Goal: Information Seeking & Learning: Learn about a topic

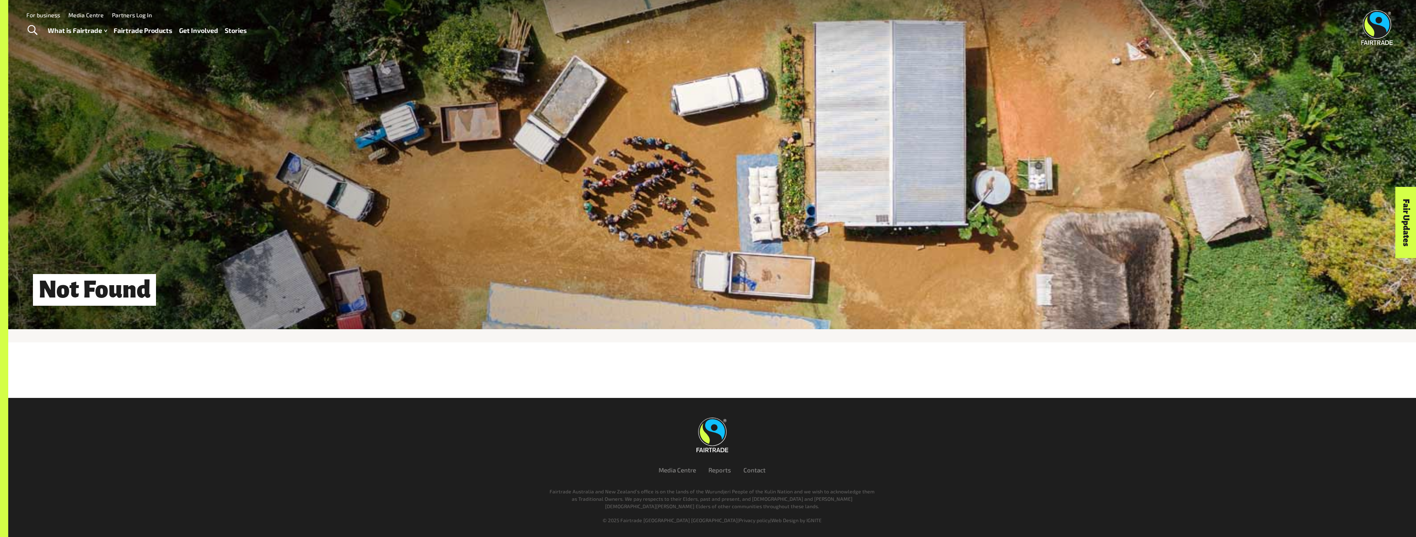
click at [142, 32] on link "Fairtrade Products" at bounding box center [143, 31] width 59 height 12
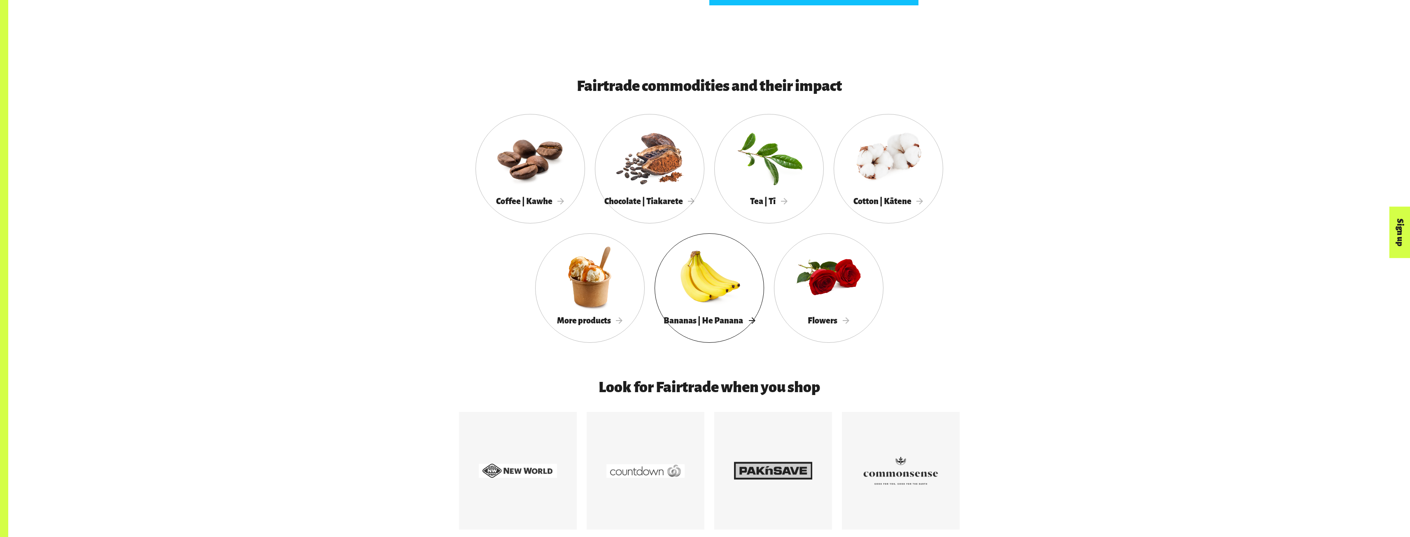
scroll to position [782, 0]
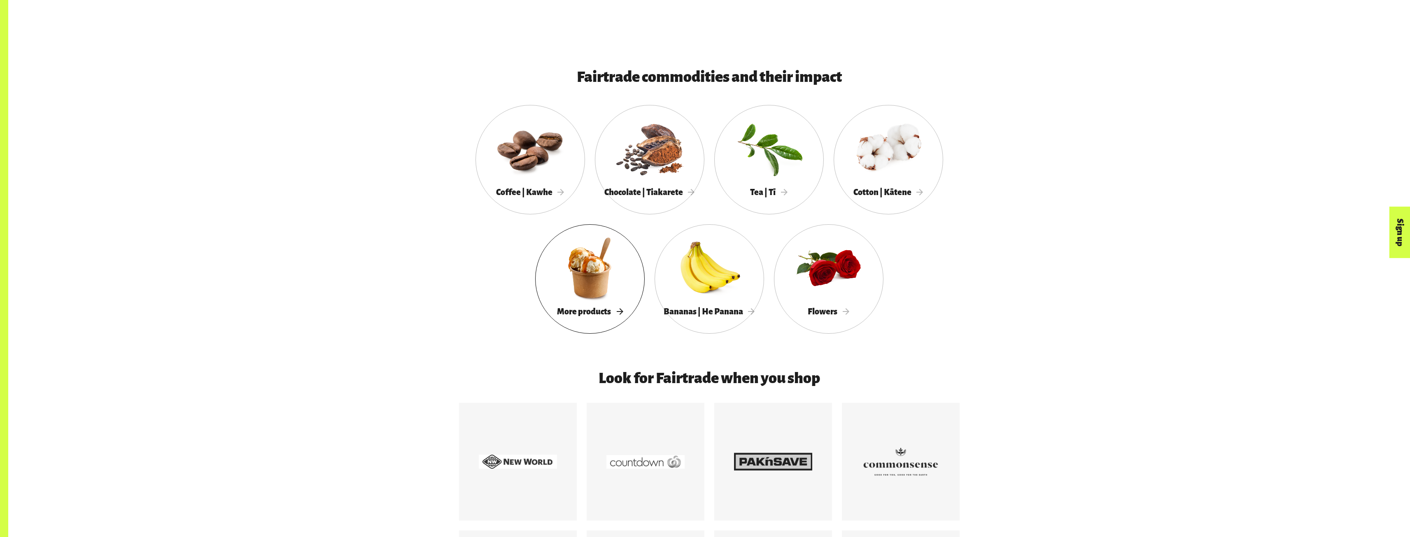
click at [573, 280] on div at bounding box center [590, 267] width 110 height 71
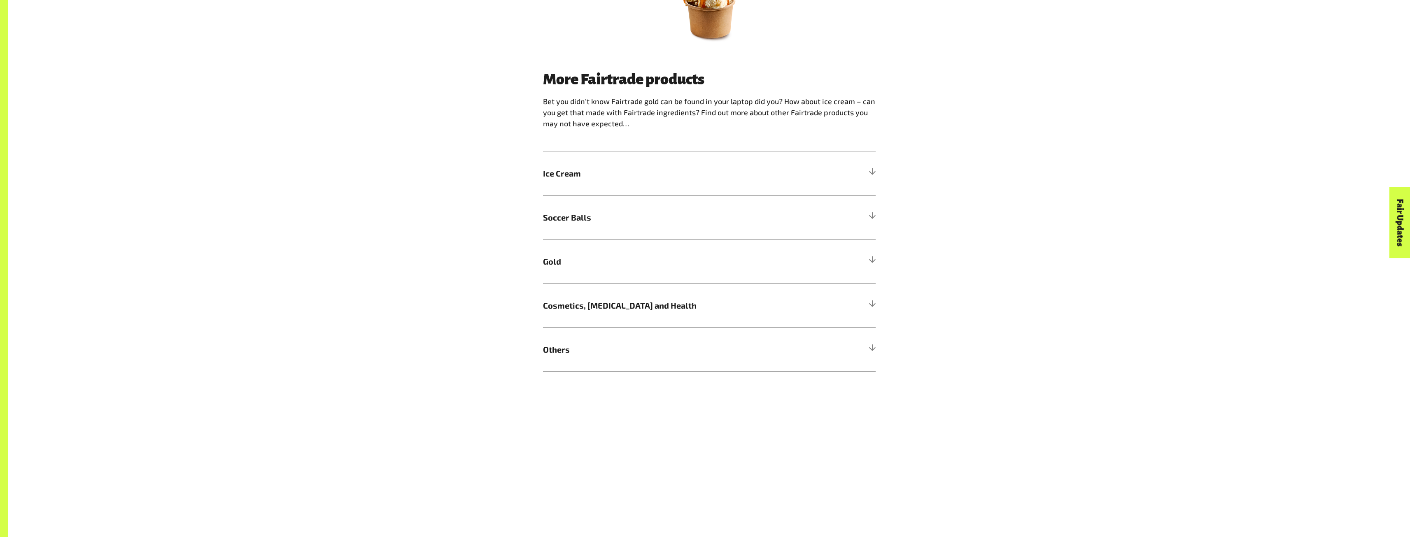
scroll to position [535, 0]
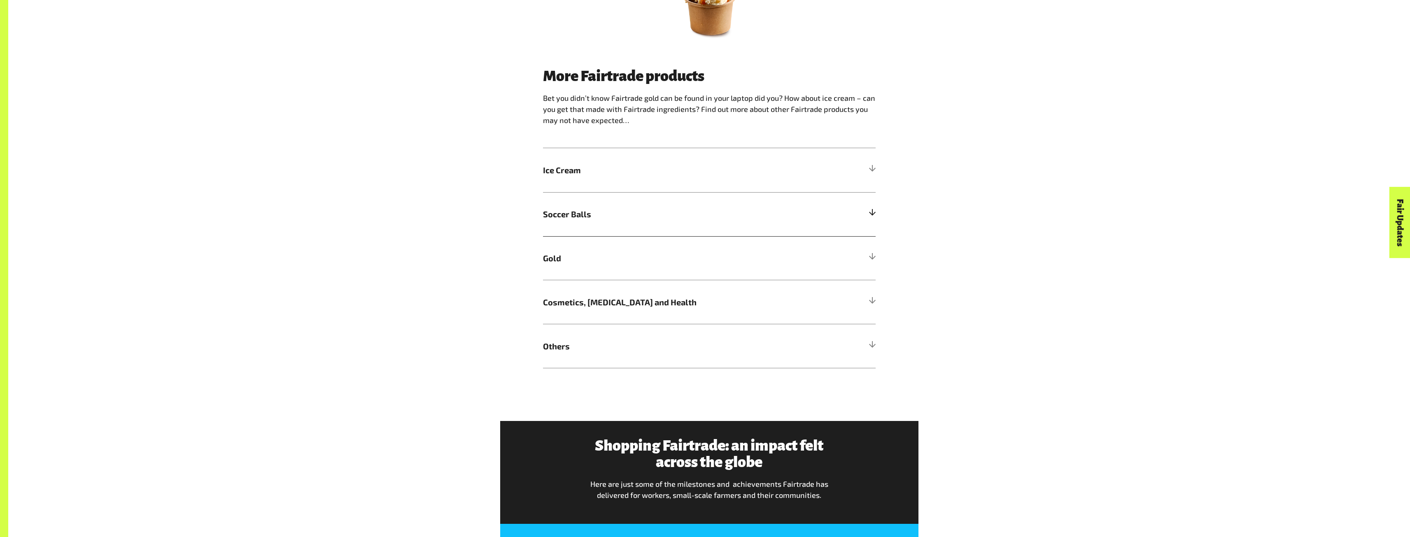
click at [574, 219] on span "Soccer Balls" at bounding box center [667, 214] width 249 height 12
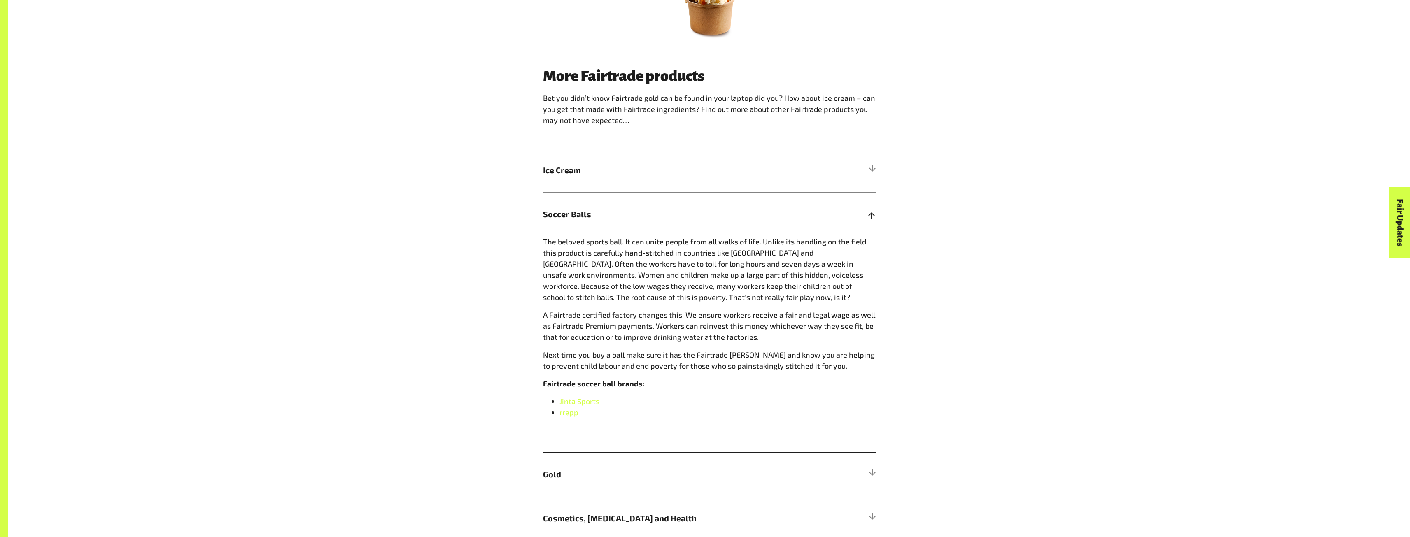
click at [574, 219] on span "Soccer Balls" at bounding box center [667, 214] width 249 height 12
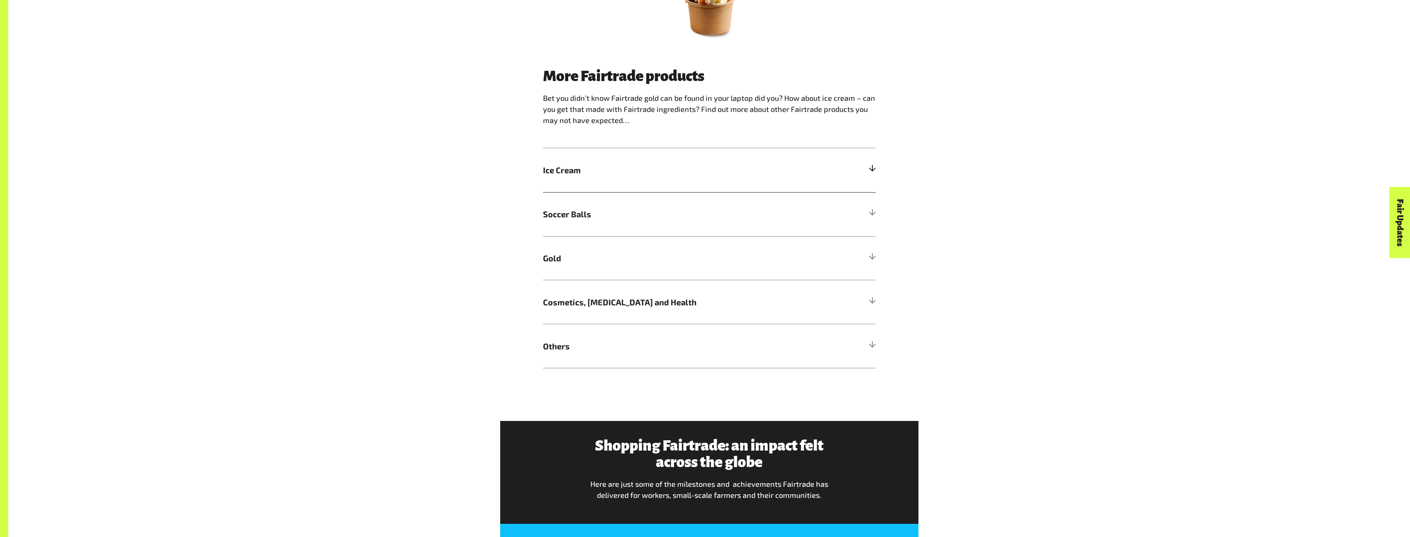
click at [568, 184] on h5 "Ice Cream" at bounding box center [709, 170] width 333 height 44
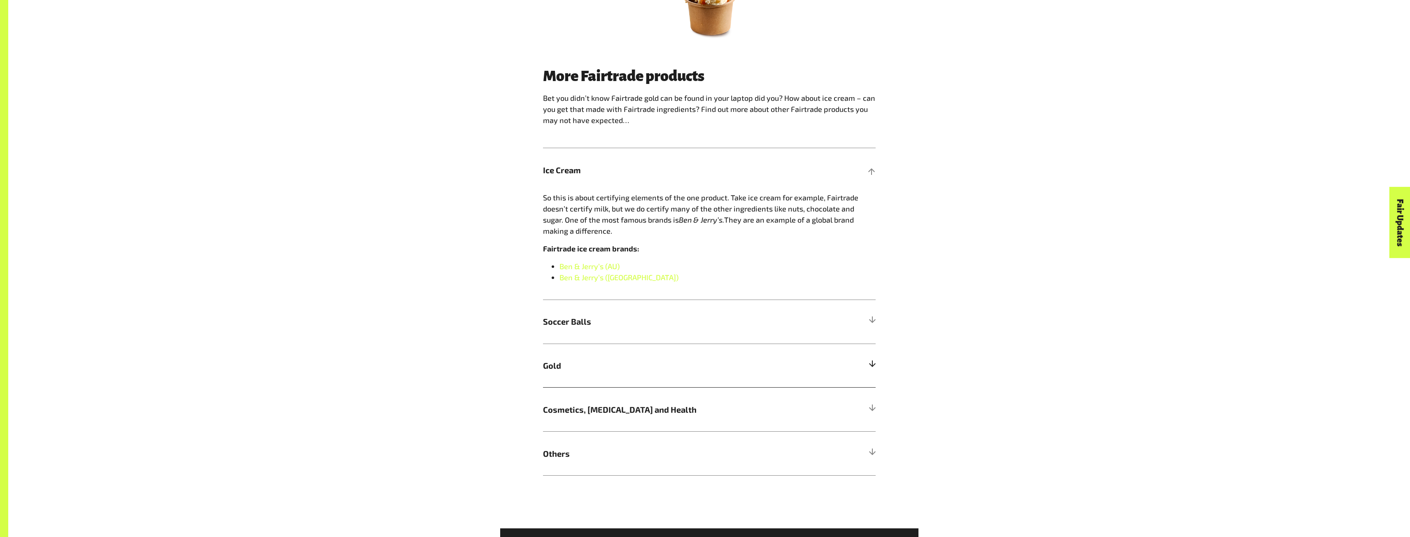
click at [548, 374] on h5 "Gold" at bounding box center [709, 366] width 333 height 44
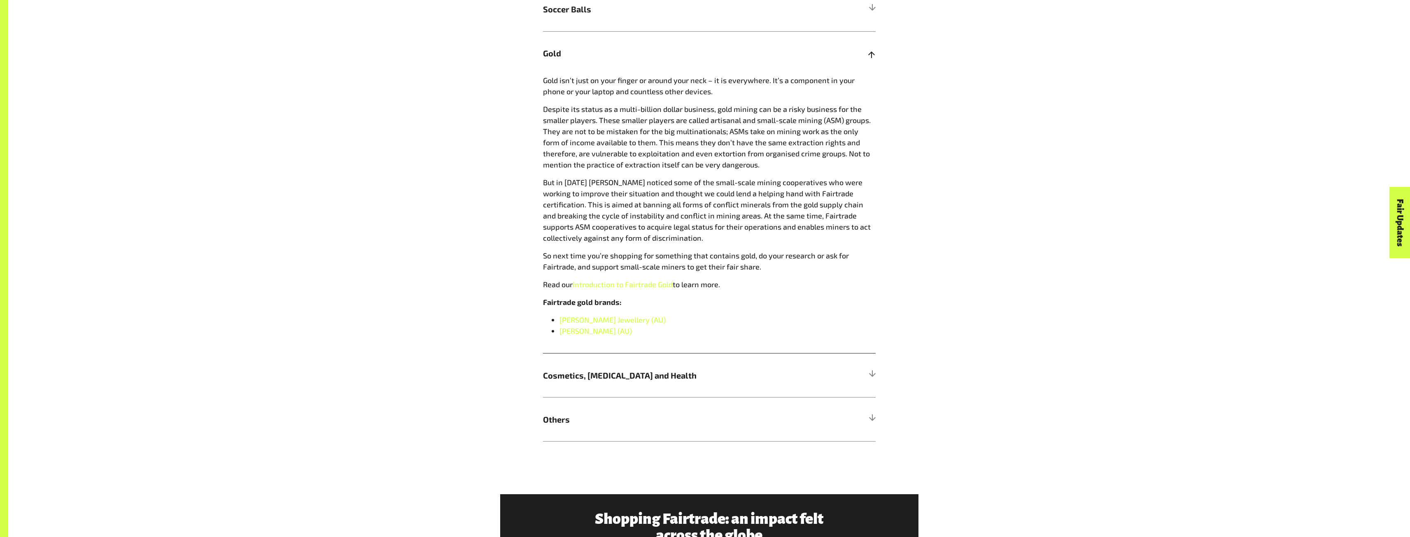
scroll to position [741, 0]
click at [555, 411] on h5 "Others" at bounding box center [709, 418] width 333 height 44
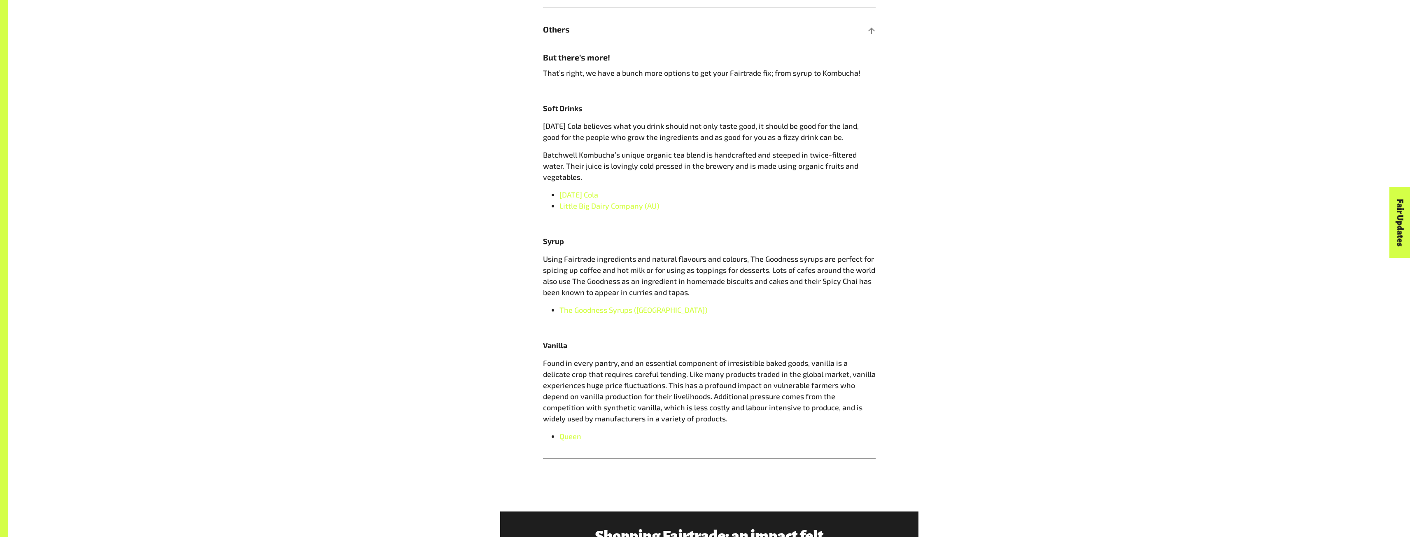
scroll to position [865, 0]
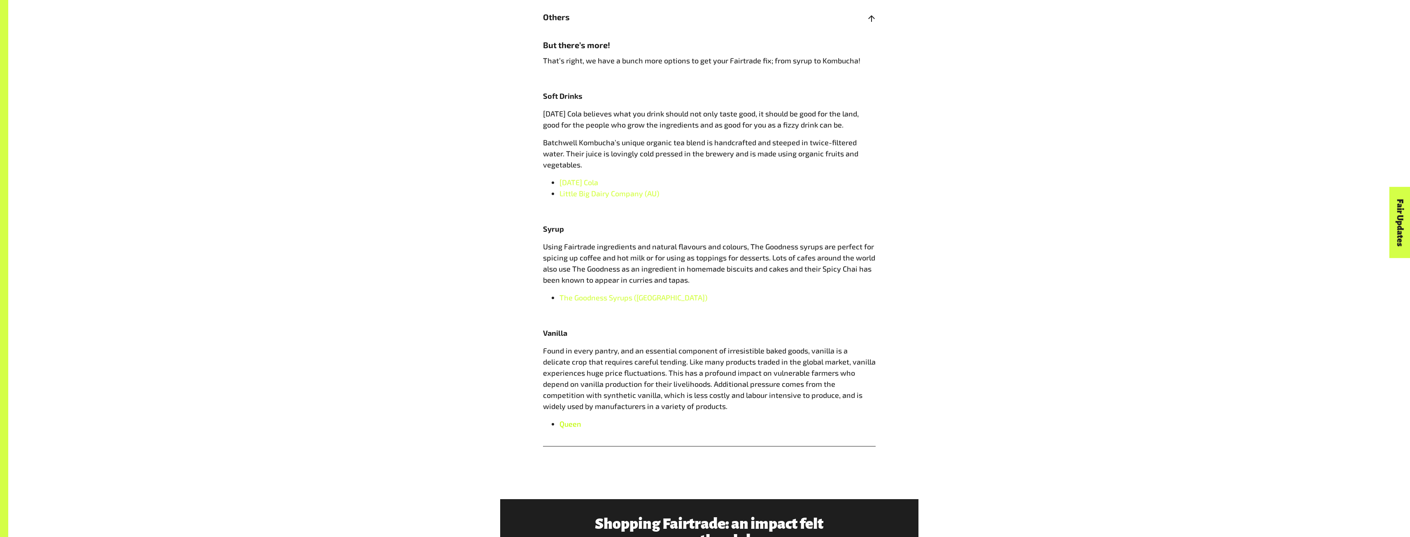
click at [579, 420] on span "Queen" at bounding box center [570, 424] width 22 height 9
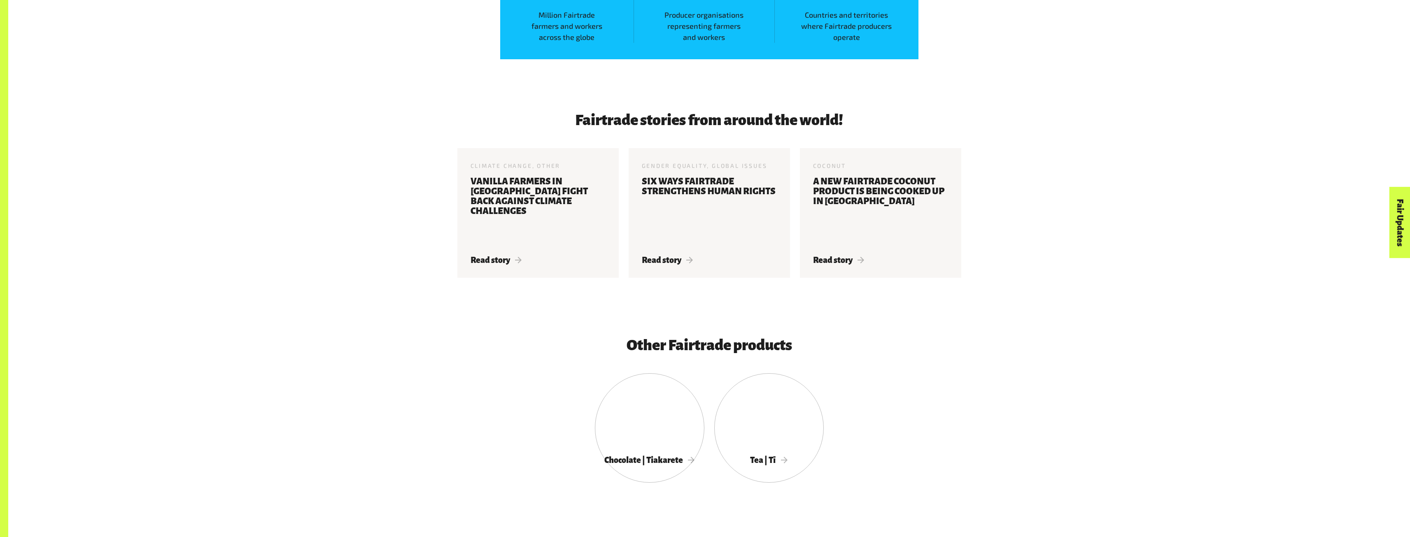
scroll to position [1523, 0]
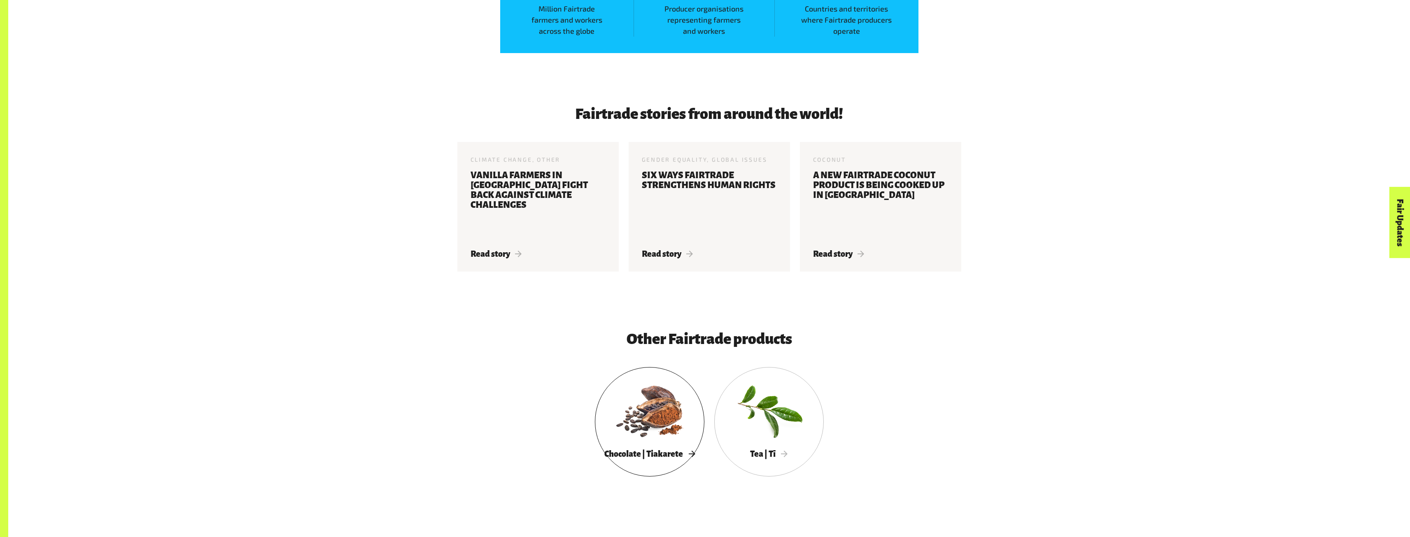
click at [655, 437] on div at bounding box center [650, 410] width 110 height 71
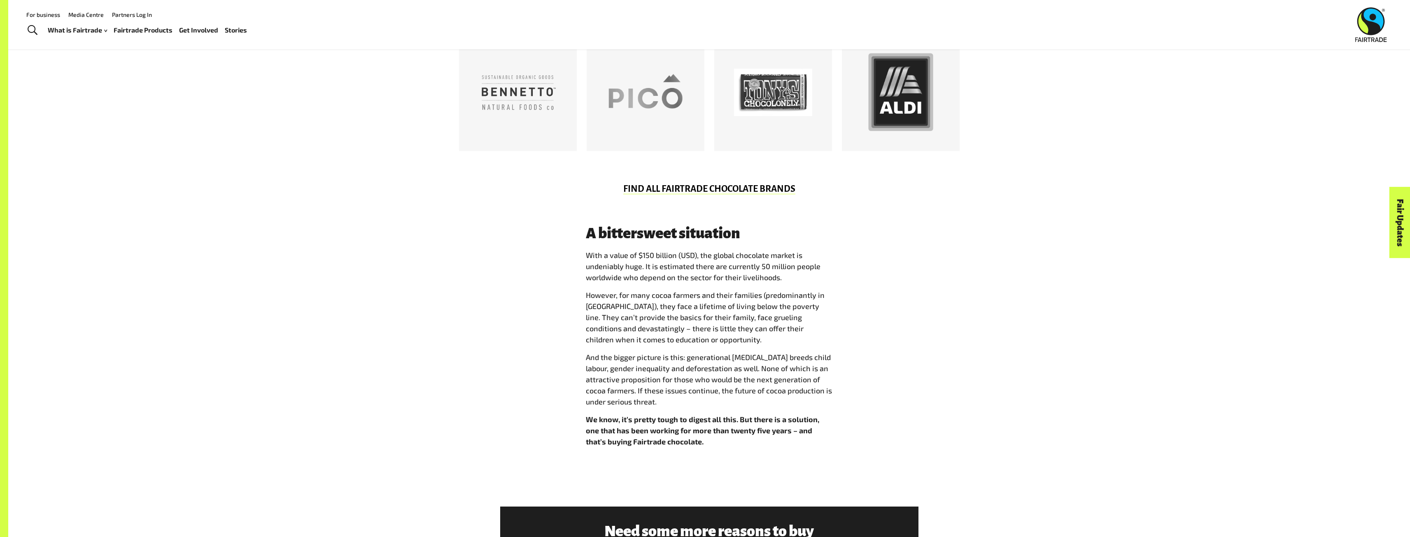
scroll to position [412, 0]
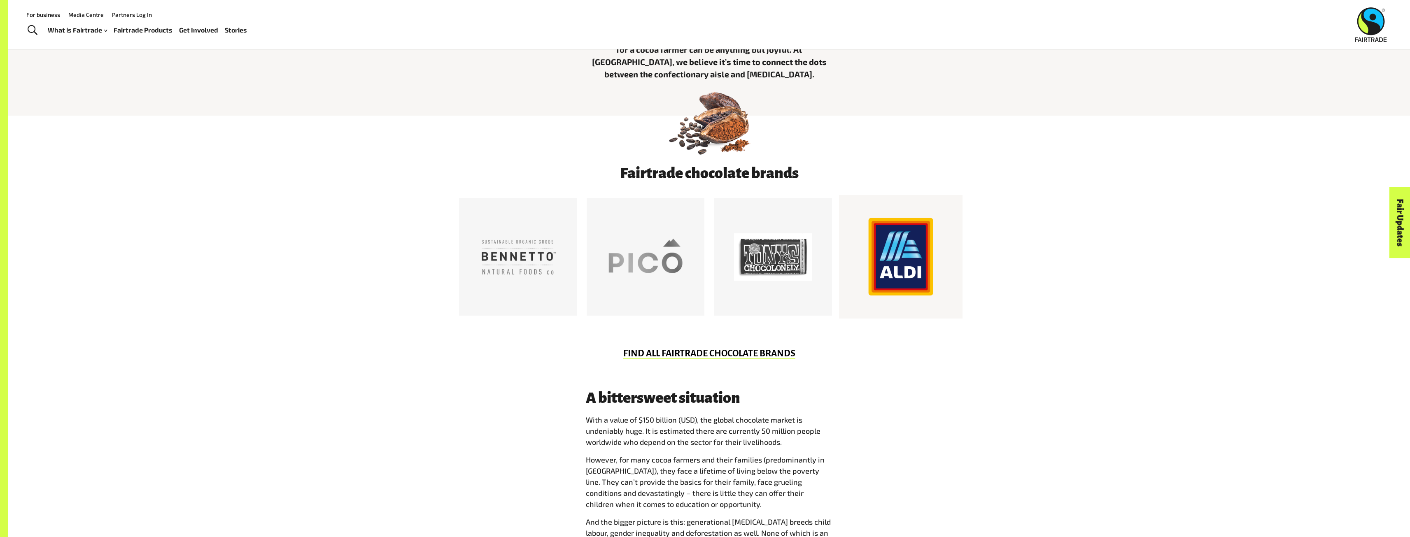
click at [909, 242] on div at bounding box center [901, 257] width 78 height 78
